Goal: Register for event/course

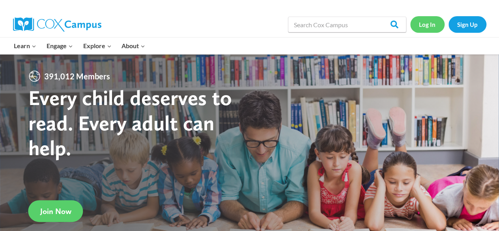
click at [431, 24] on link "Log In" at bounding box center [427, 24] width 34 height 16
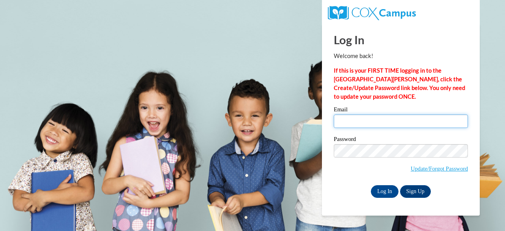
click at [362, 119] on input "Email" at bounding box center [401, 120] width 134 height 13
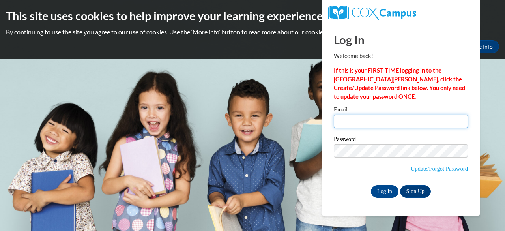
type input "sperki48@students.kennesaw.edu"
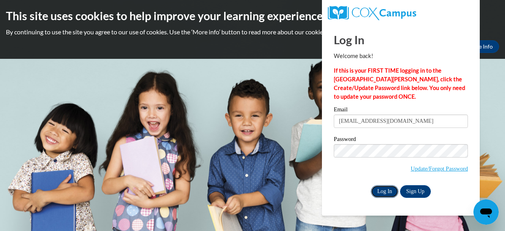
click at [387, 189] on input "Log In" at bounding box center [385, 191] width 28 height 13
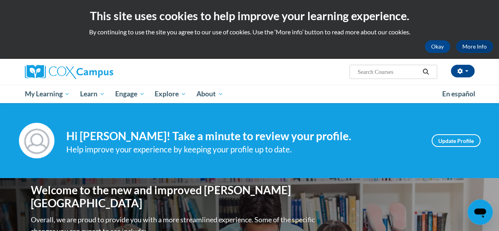
click at [373, 71] on input "Search..." at bounding box center [388, 71] width 63 height 9
type input "data driven instruction"
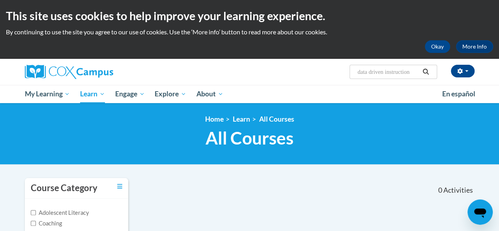
drag, startPoint x: 393, startPoint y: 71, endPoint x: 450, endPoint y: 71, distance: 56.8
click at [450, 71] on div "Sarah Perkins (America/New_York UTC-04:00) My Profile Inbox My Transcripts Log …" at bounding box center [327, 69] width 308 height 20
type input "data driven"
click at [393, 73] on input "data driven" at bounding box center [388, 71] width 63 height 9
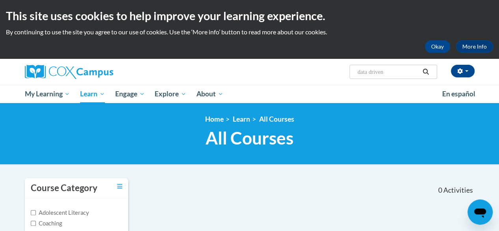
click at [393, 73] on input "data driven" at bounding box center [388, 71] width 63 height 9
paste input "Data Driven Instructio"
type input "Data Driven Instruction"
click at [393, 73] on input "Data Driven Instruction" at bounding box center [388, 71] width 63 height 9
drag, startPoint x: 371, startPoint y: 72, endPoint x: 473, endPoint y: 67, distance: 102.4
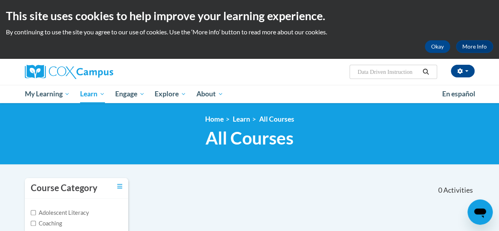
click at [473, 67] on div "Sarah Perkins (America/New_York UTC-04:00) My Profile Inbox My Transcripts Log …" at bounding box center [327, 69] width 308 height 20
type input "Data"
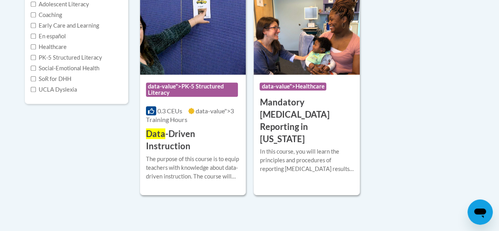
scroll to position [212, 0]
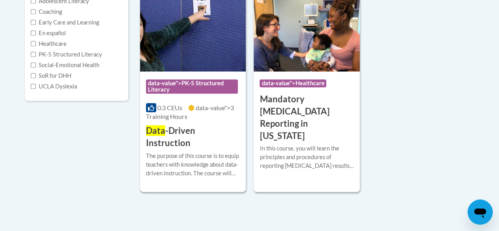
click at [191, 136] on h3 "Data -Driven Instruction" at bounding box center [193, 137] width 94 height 24
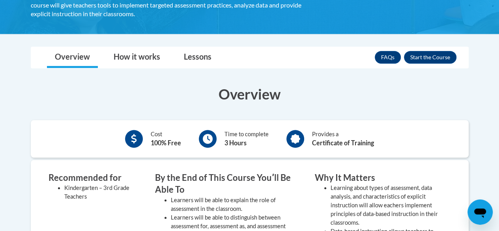
scroll to position [171, 0]
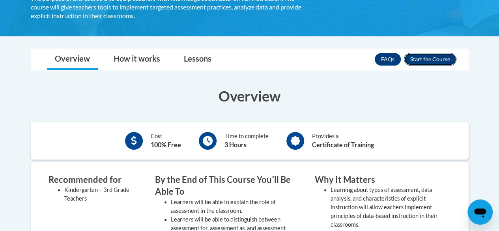
click at [429, 60] on button "Enroll" at bounding box center [430, 59] width 52 height 13
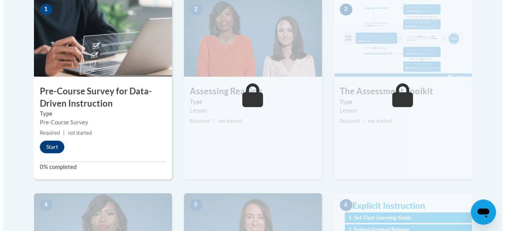
scroll to position [278, 0]
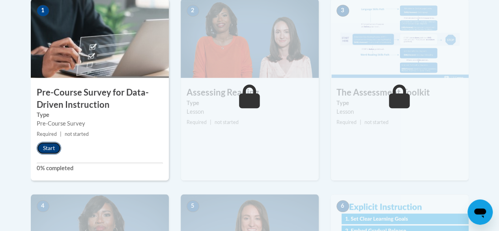
click at [47, 146] on button "Start" at bounding box center [49, 148] width 24 height 13
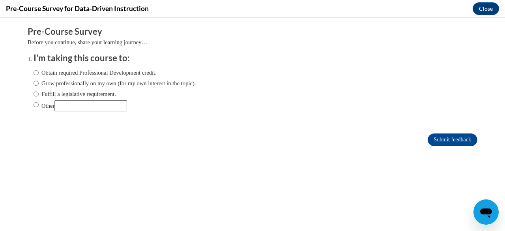
scroll to position [0, 0]
click at [38, 107] on label "Other" at bounding box center [81, 105] width 94 height 11
click at [38, 107] on input "Other" at bounding box center [36, 104] width 5 height 9
radio input "true"
click at [79, 107] on input "Other" at bounding box center [90, 105] width 73 height 11
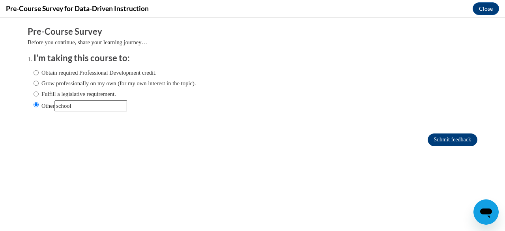
type input "school"
click at [435, 143] on input "Submit feedback" at bounding box center [453, 139] width 50 height 13
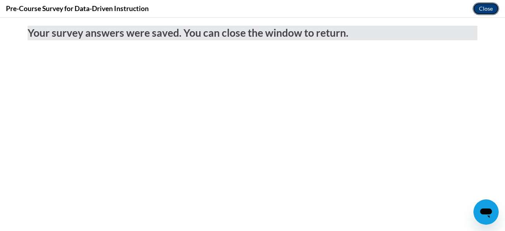
click at [489, 10] on button "Close" at bounding box center [486, 8] width 26 height 13
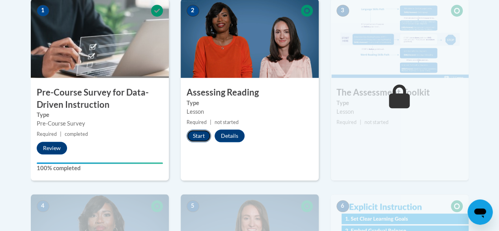
click at [199, 138] on button "Start" at bounding box center [199, 135] width 24 height 13
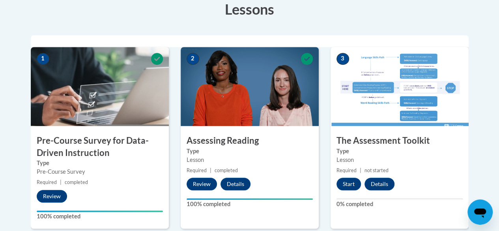
scroll to position [222, 0]
